Goal: Task Accomplishment & Management: Manage account settings

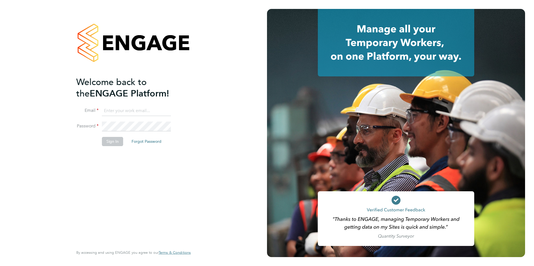
type input "will@knightwood.com"
click at [113, 142] on button "Sign In" at bounding box center [112, 141] width 21 height 9
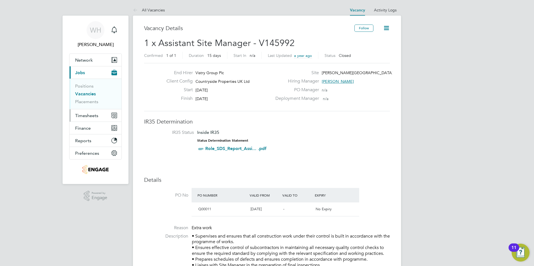
click at [87, 116] on span "Timesheets" at bounding box center [86, 115] width 23 height 5
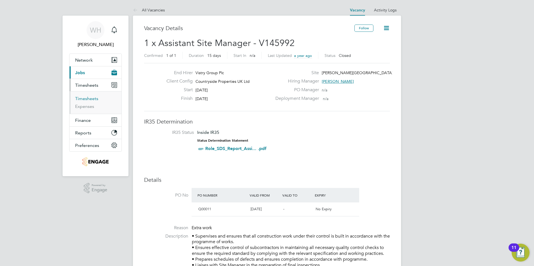
click at [90, 100] on link "Timesheets" at bounding box center [86, 98] width 23 height 5
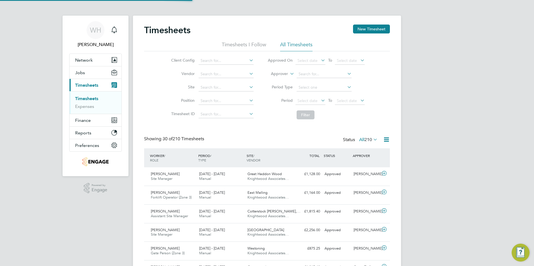
scroll to position [14, 49]
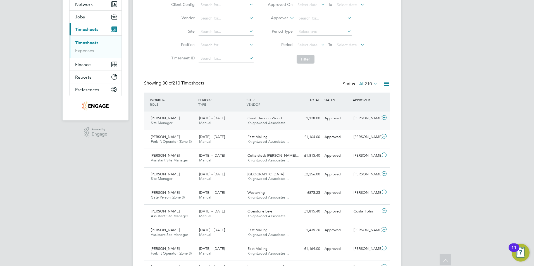
click at [212, 122] on div "[DATE] - [DATE] Manual" at bounding box center [221, 121] width 48 height 14
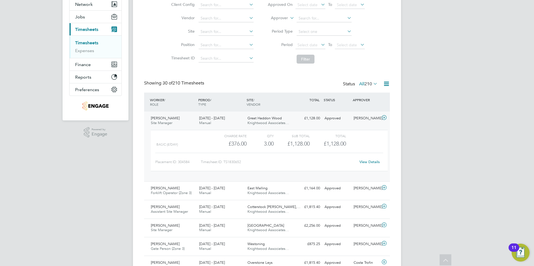
click at [211, 121] on div "[DATE] - [DATE] Manual" at bounding box center [221, 121] width 48 height 14
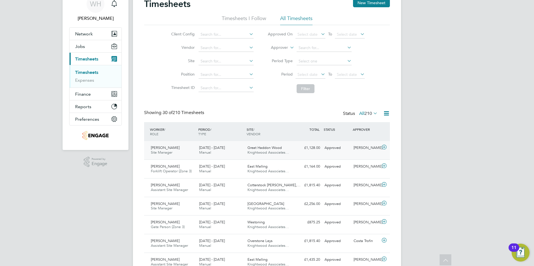
scroll to position [0, 0]
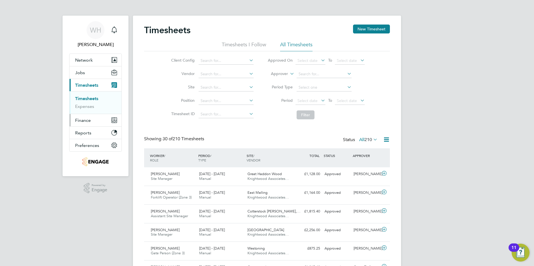
click at [85, 122] on span "Finance" at bounding box center [83, 120] width 16 height 5
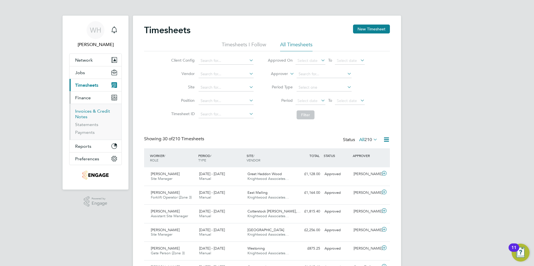
click at [87, 113] on link "Invoices & Credit Notes" at bounding box center [92, 114] width 35 height 11
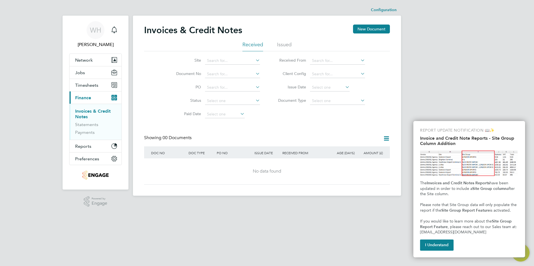
click at [440, 245] on button "I Understand" at bounding box center [437, 245] width 34 height 11
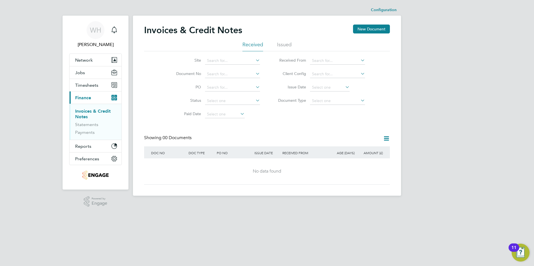
click at [289, 44] on li "Issued" at bounding box center [284, 46] width 15 height 10
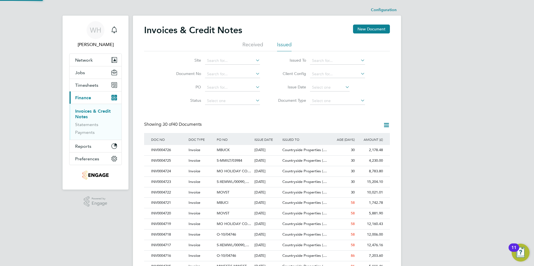
scroll to position [11, 38]
